Goal: Find specific page/section: Find specific page/section

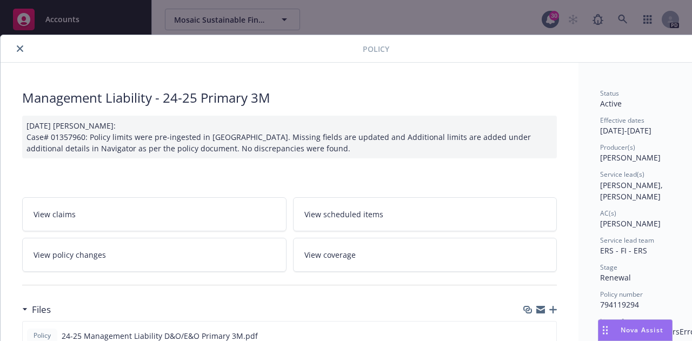
scroll to position [32, 0]
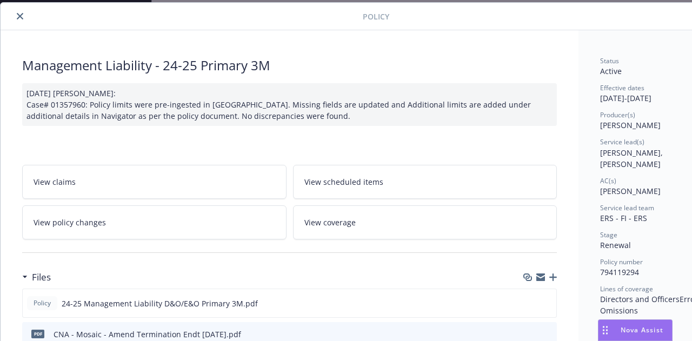
click at [19, 21] on button "close" at bounding box center [20, 16] width 13 height 13
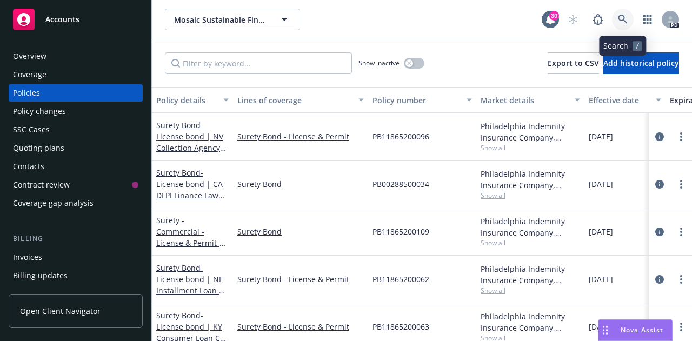
click at [625, 21] on icon at bounding box center [622, 19] width 9 height 9
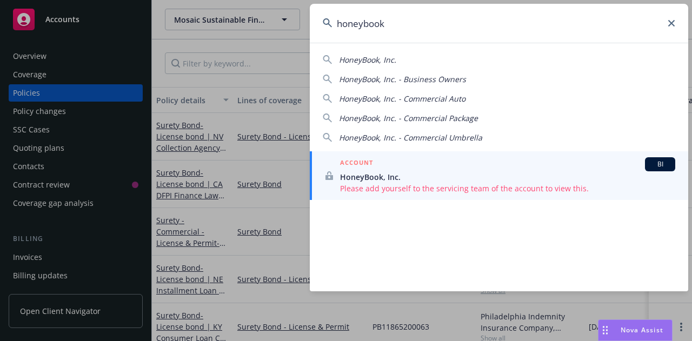
click at [375, 65] on div "HoneyBook, Inc." at bounding box center [367, 59] width 57 height 11
type input "HoneyBook, Inc."
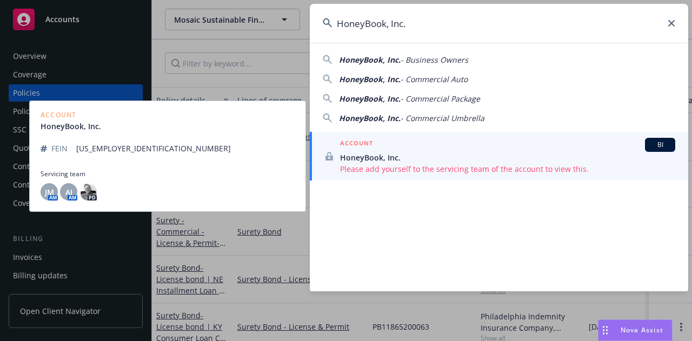
click at [458, 155] on span "HoneyBook, Inc." at bounding box center [507, 157] width 335 height 11
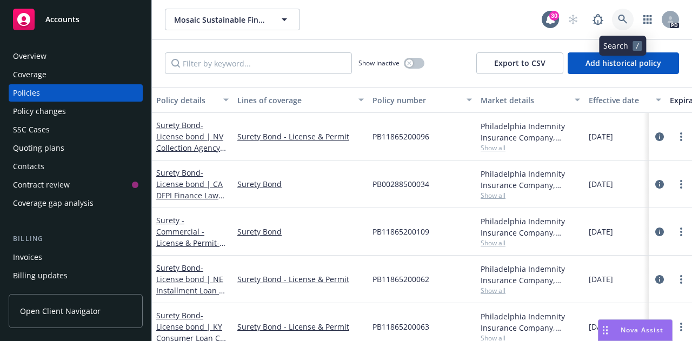
click at [622, 19] on icon at bounding box center [623, 20] width 10 height 10
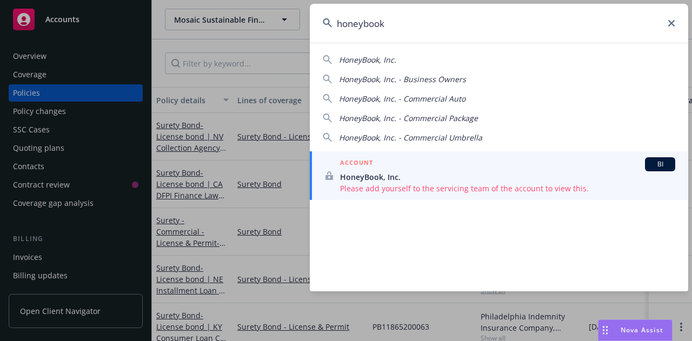
click at [359, 59] on span "HoneyBook, Inc." at bounding box center [367, 60] width 57 height 10
type input "HoneyBook, Inc."
